Goal: Check status: Check status

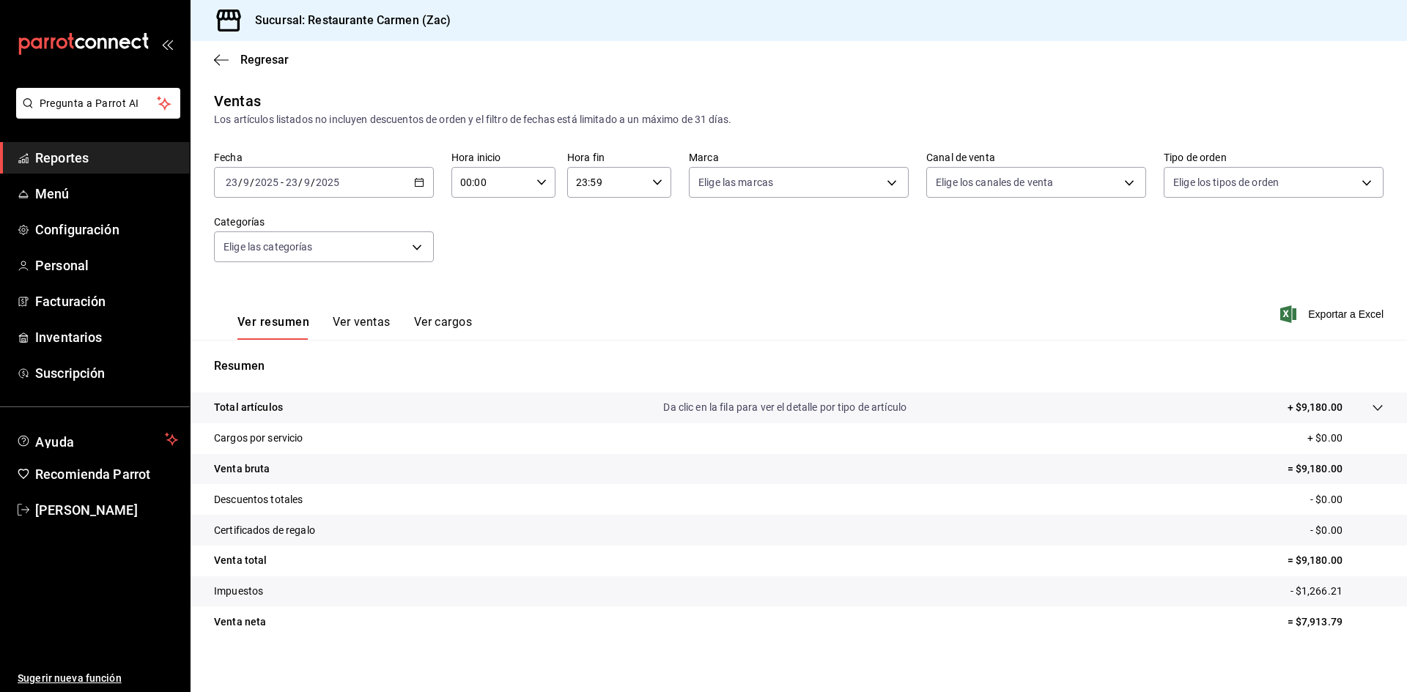
click at [86, 153] on span "Reportes" at bounding box center [106, 158] width 143 height 20
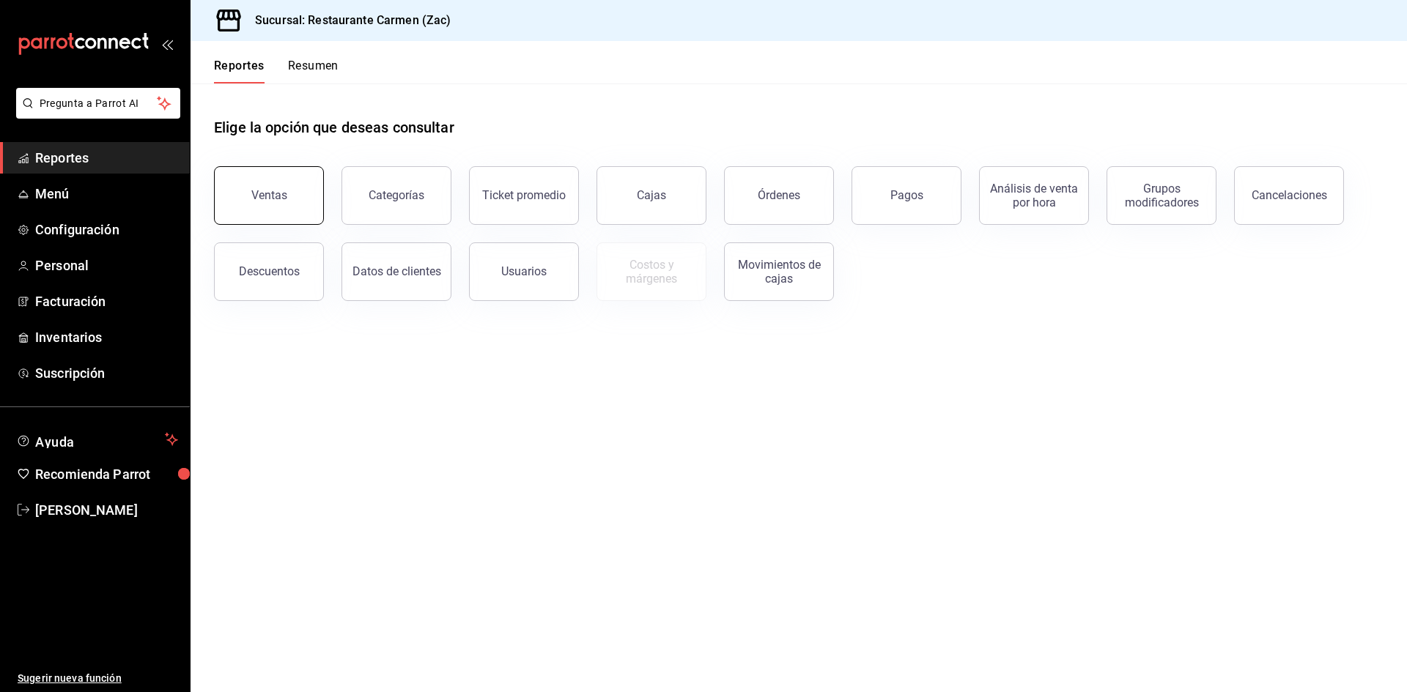
click at [275, 199] on div "Ventas" at bounding box center [269, 195] width 36 height 14
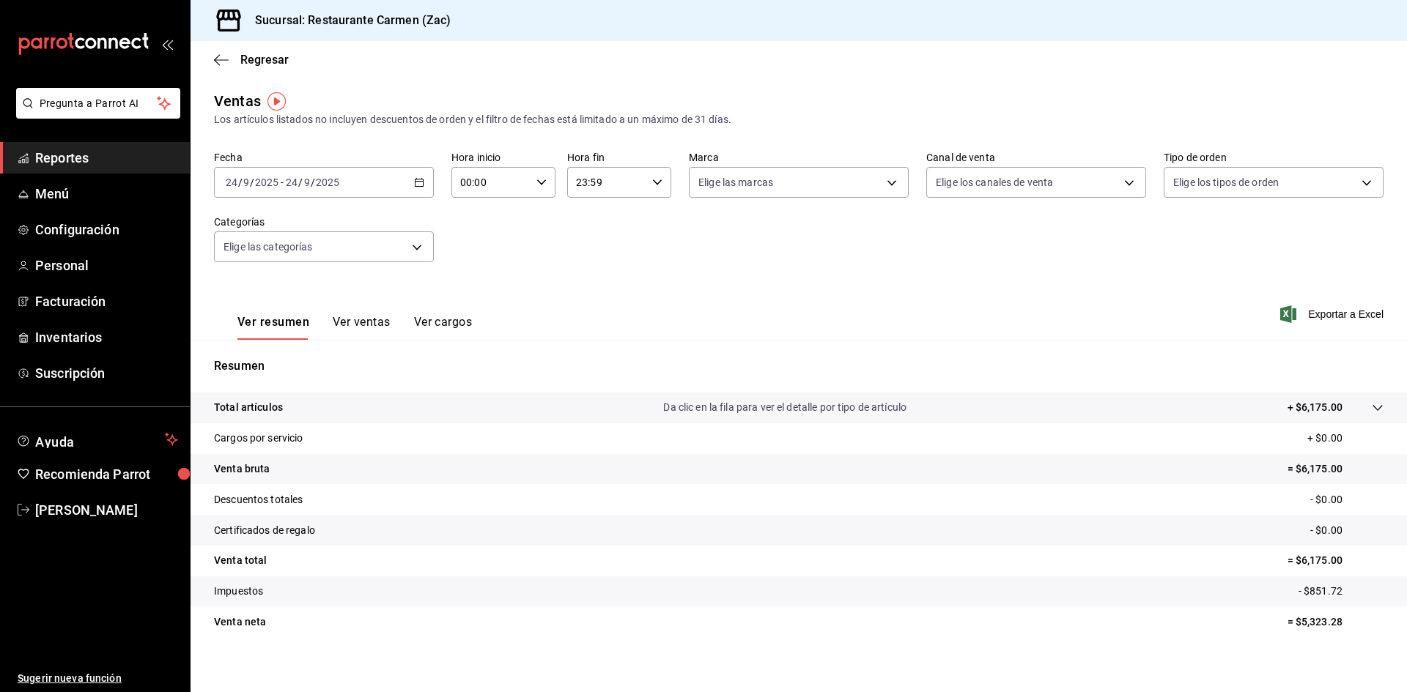
click at [616, 170] on input "23:59" at bounding box center [606, 182] width 79 height 29
click at [684, 487] on div at bounding box center [703, 346] width 1407 height 692
